Goal: Transaction & Acquisition: Purchase product/service

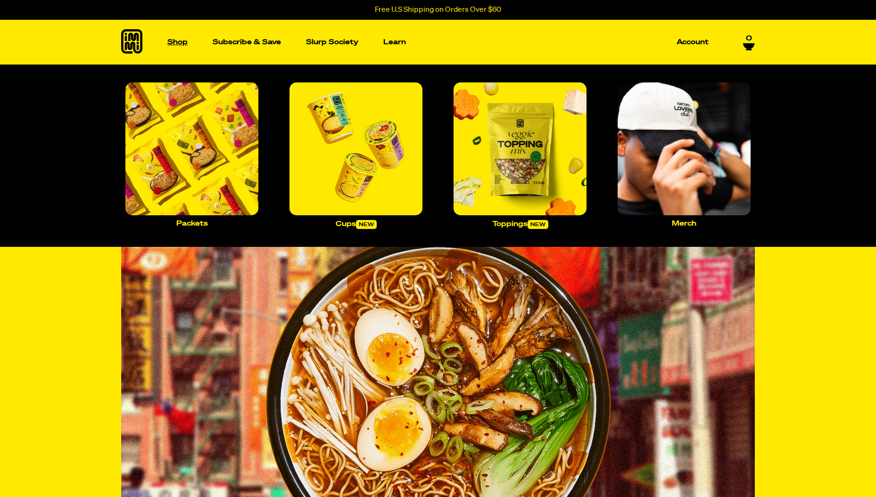
click at [177, 42] on p "Shop" at bounding box center [177, 42] width 20 height 7
click at [208, 220] on p "Packets" at bounding box center [192, 223] width 32 height 7
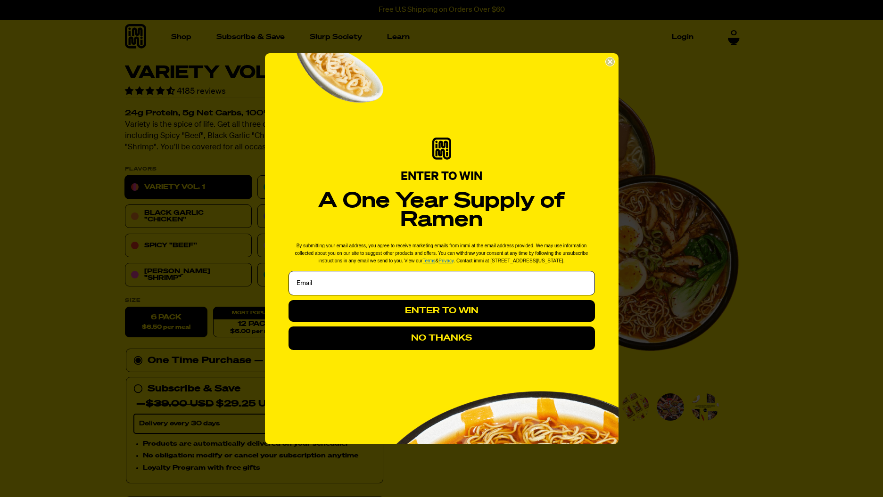
click at [614, 61] on circle "Close dialog" at bounding box center [609, 61] width 9 height 9
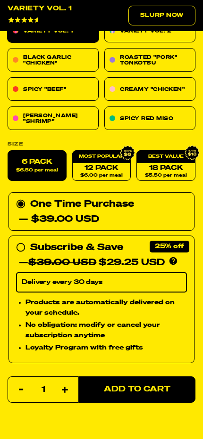
scroll to position [442, 0]
